Goal: Communication & Community: Answer question/provide support

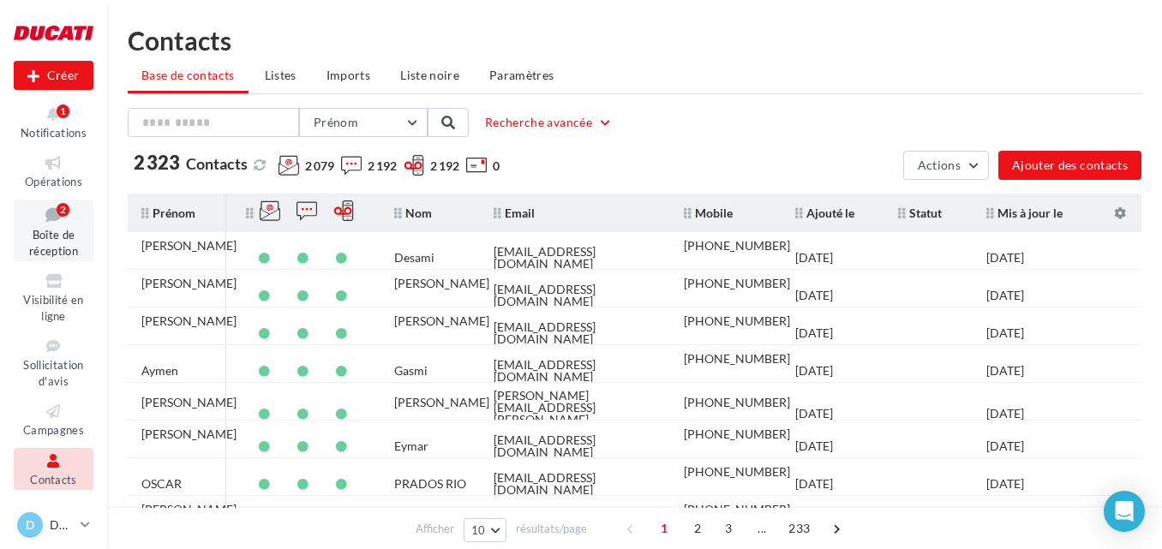
click at [48, 226] on link "Boîte de réception 2" at bounding box center [54, 231] width 80 height 63
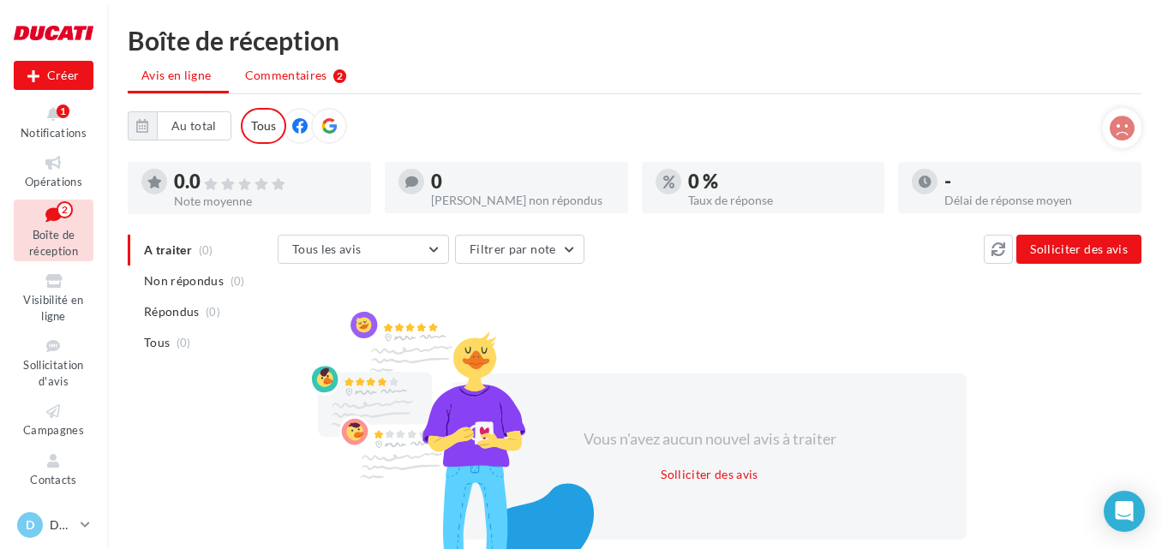
click at [275, 70] on span "Commentaires" at bounding box center [286, 75] width 82 height 17
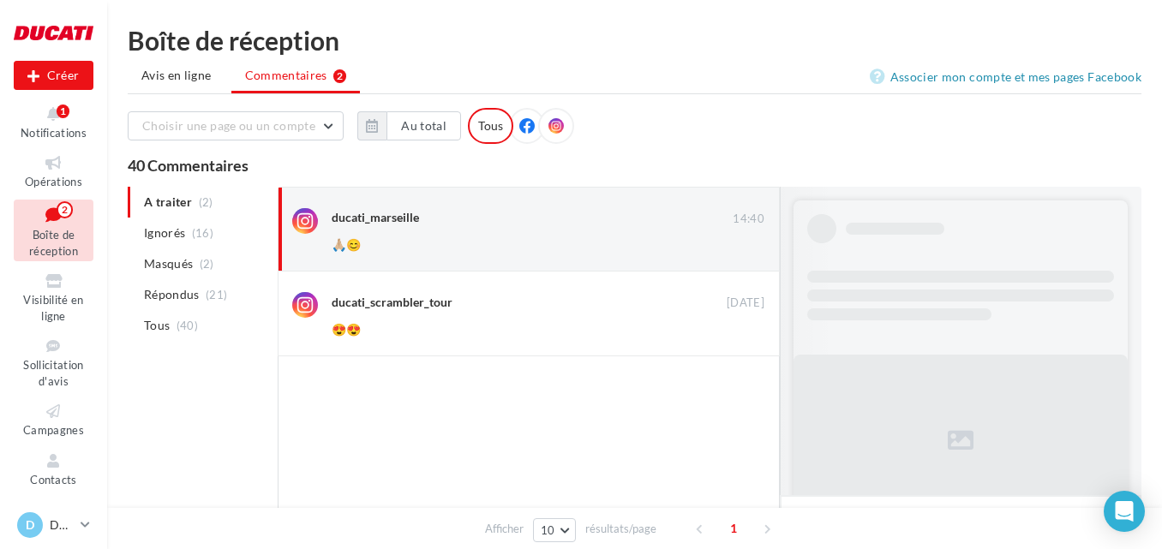
scroll to position [346, 0]
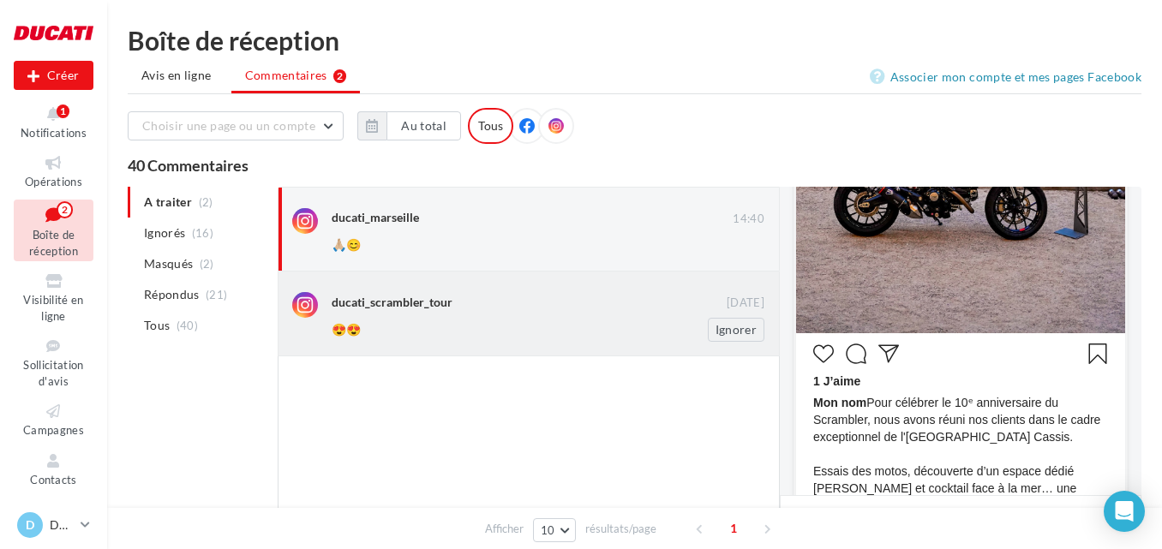
drag, startPoint x: 743, startPoint y: 252, endPoint x: 744, endPoint y: 274, distance: 22.3
click at [742, 252] on button "Ignorer" at bounding box center [736, 245] width 57 height 24
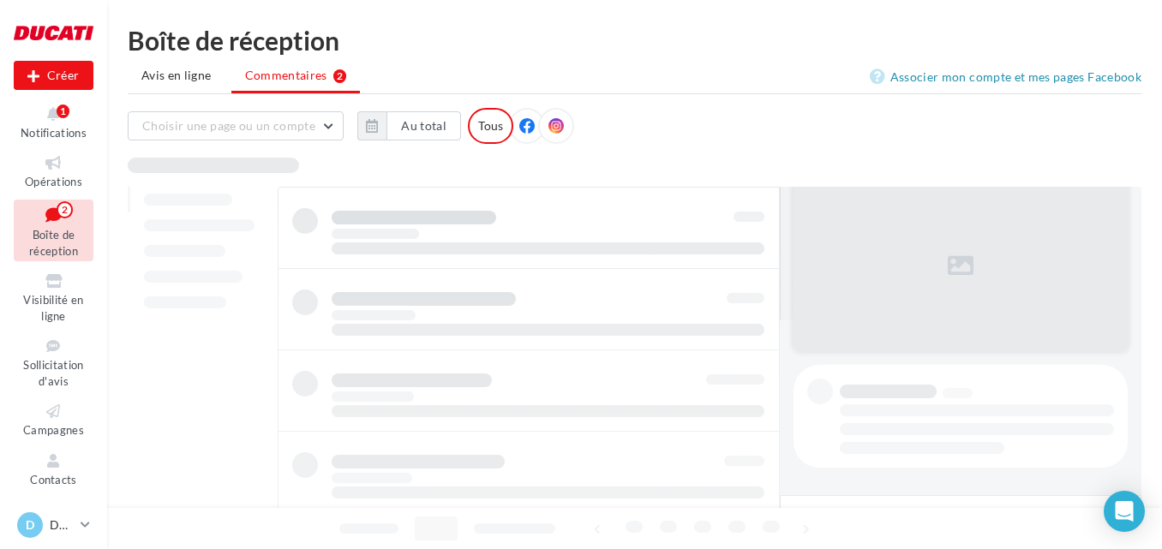
scroll to position [175, 0]
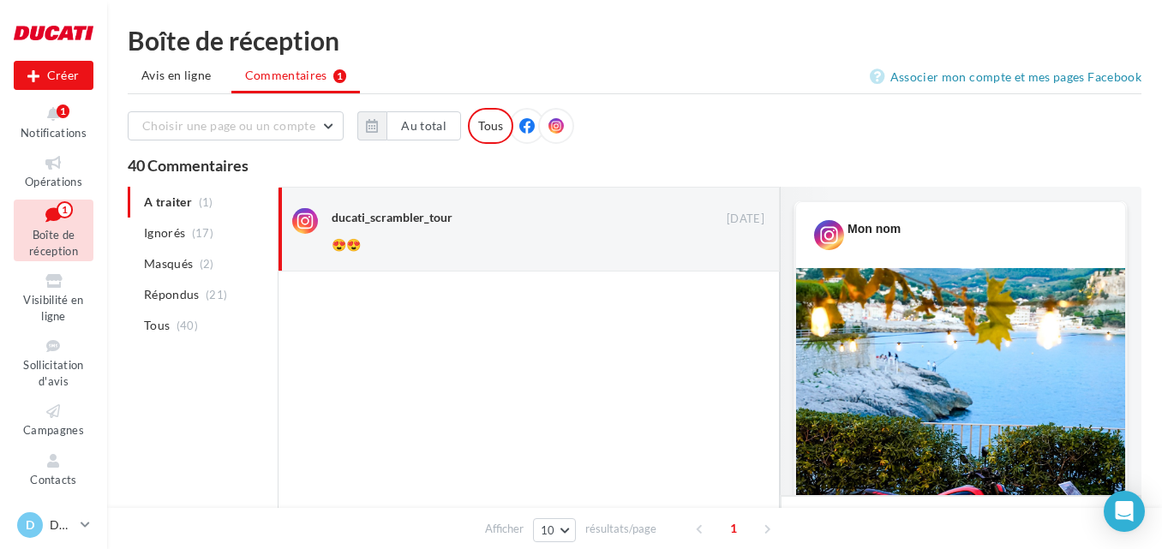
scroll to position [346, 0]
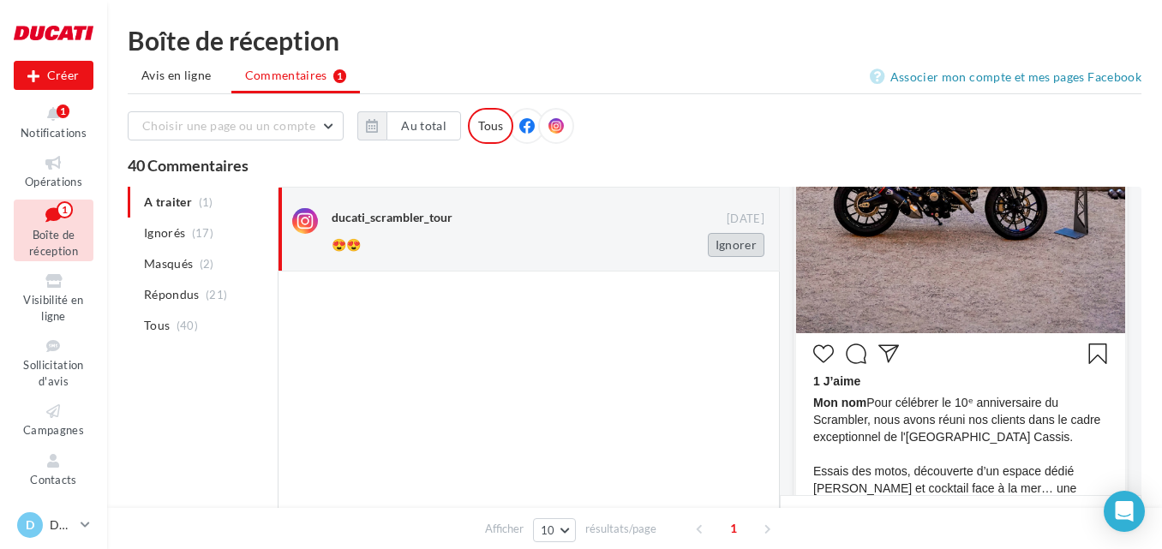
click at [734, 248] on button "Ignorer" at bounding box center [736, 245] width 57 height 24
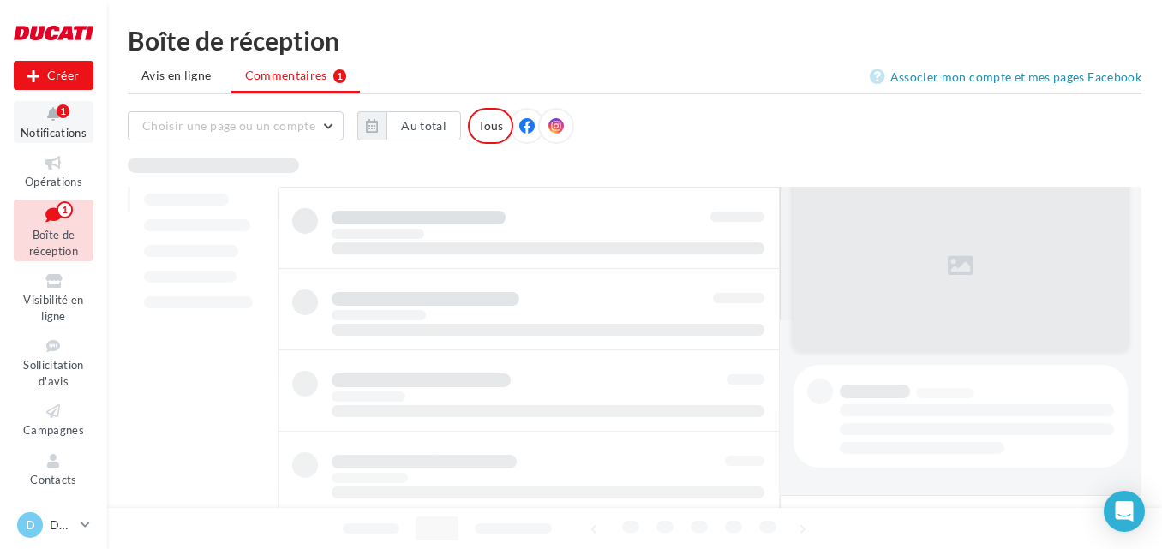
click at [47, 122] on icon at bounding box center [53, 115] width 69 height 20
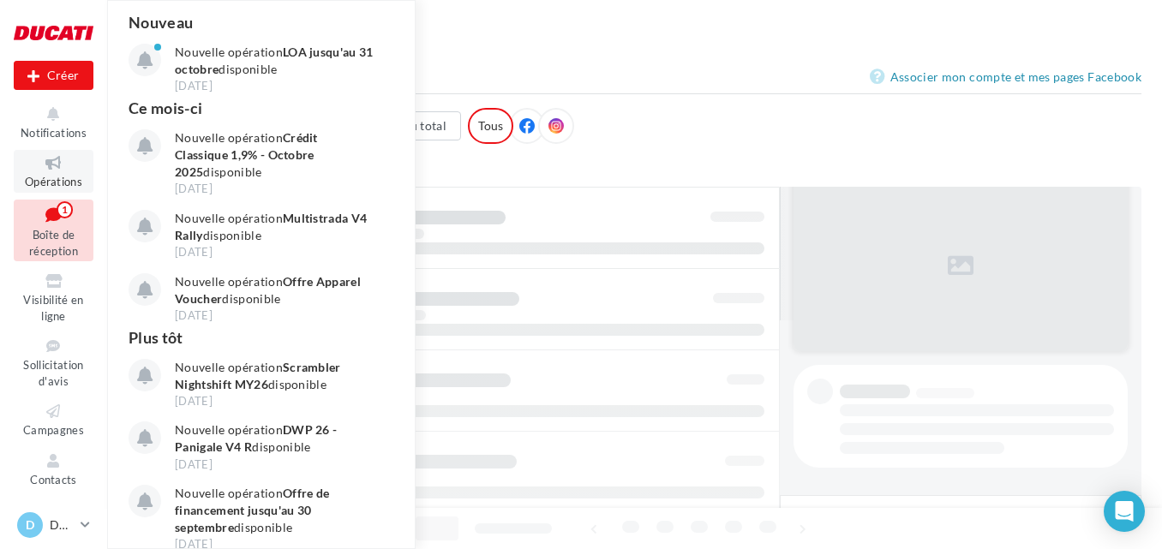
click at [51, 157] on icon at bounding box center [53, 163] width 69 height 20
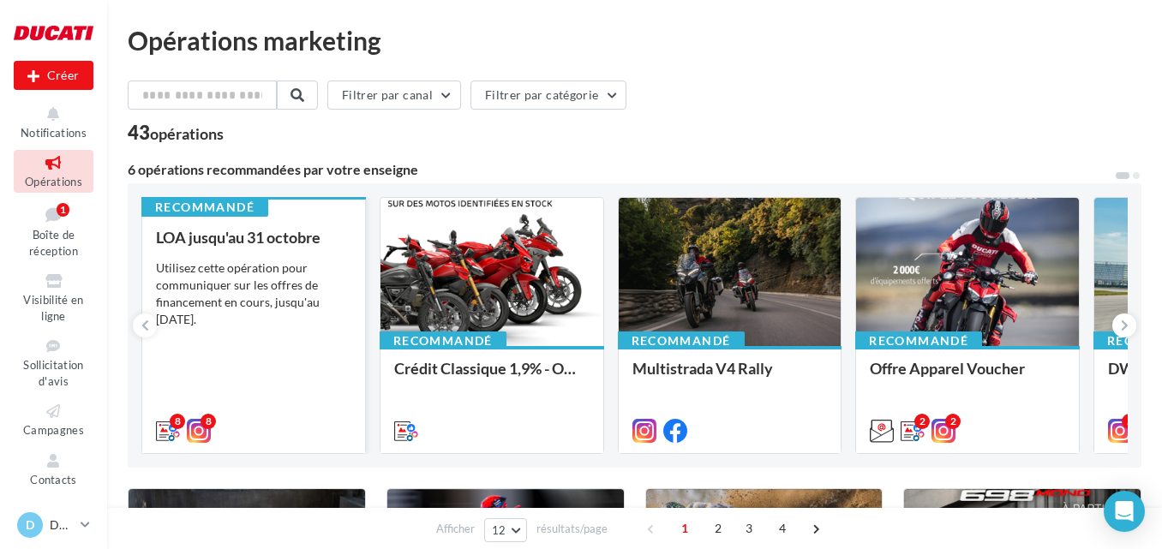
click at [289, 281] on div "Utilisez cette opération pour communiquer sur les offres de financement en cour…" at bounding box center [253, 294] width 195 height 69
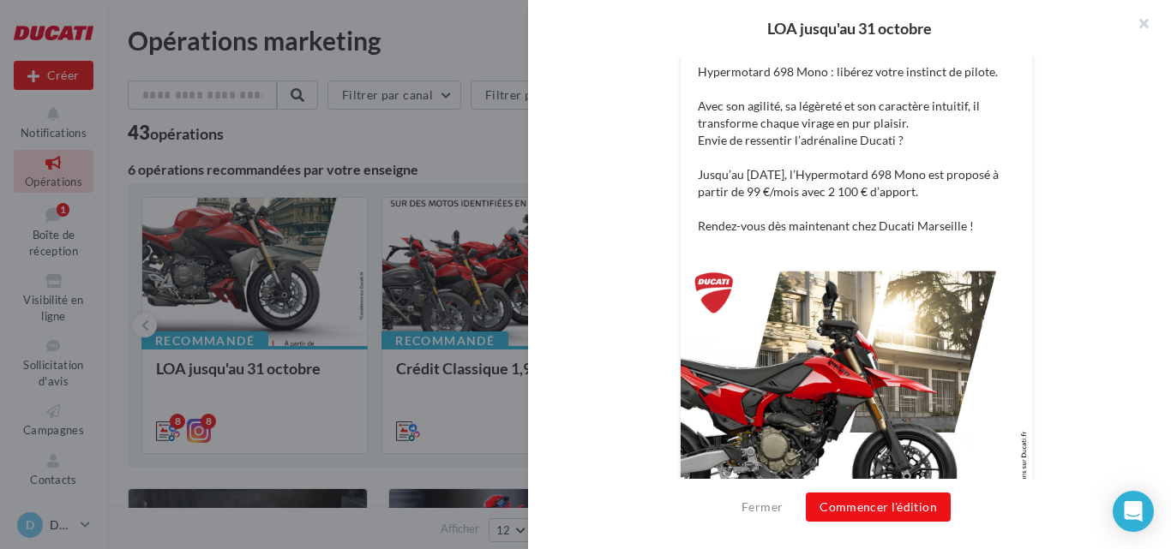
scroll to position [514, 0]
